Goal: Navigation & Orientation: Find specific page/section

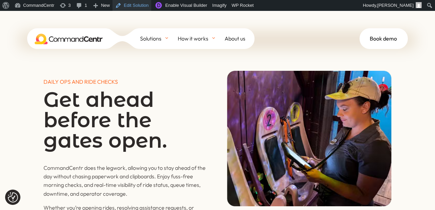
click at [132, 7] on link "Edit Solution" at bounding box center [131, 5] width 39 height 11
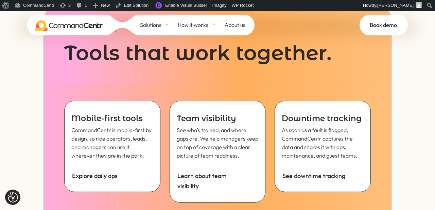
scroll to position [2385, 0]
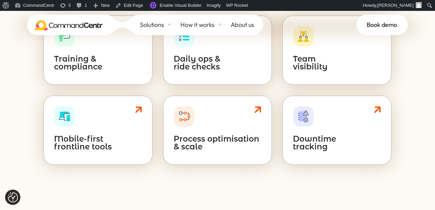
scroll to position [559, 0]
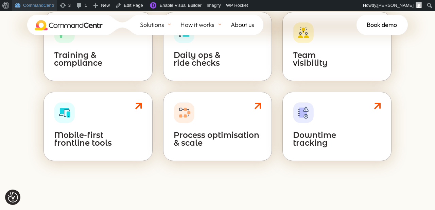
click at [32, 4] on link "CommandCentr" at bounding box center [34, 5] width 45 height 11
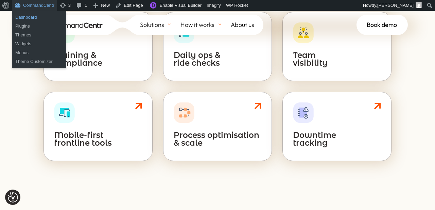
click at [30, 17] on link "Dashboard" at bounding box center [39, 17] width 54 height 9
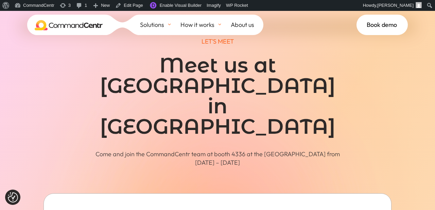
scroll to position [53, 0]
